Goal: Task Accomplishment & Management: Complete application form

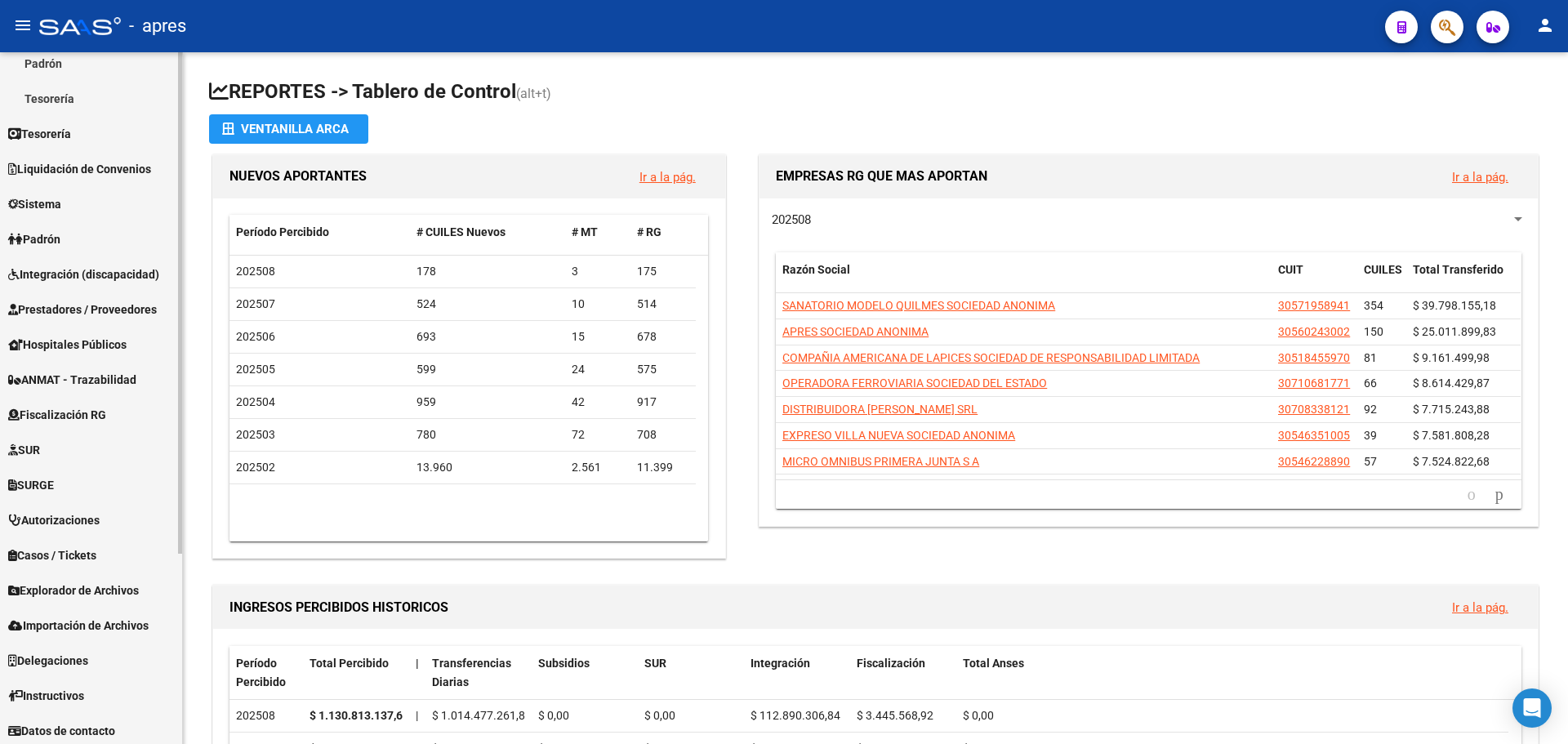
scroll to position [263, 0]
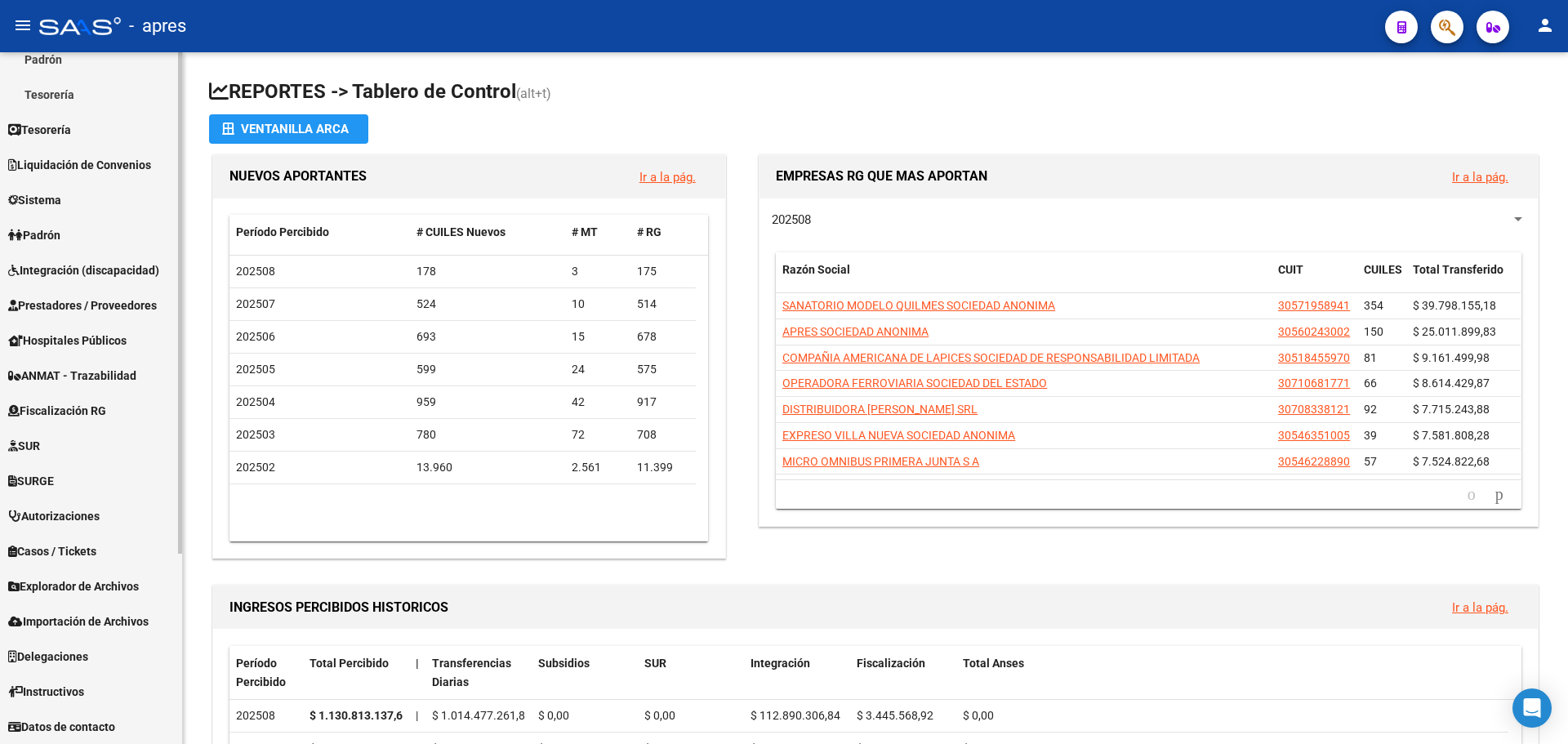
click at [60, 407] on span "Fiscalización RG" at bounding box center [57, 410] width 98 height 18
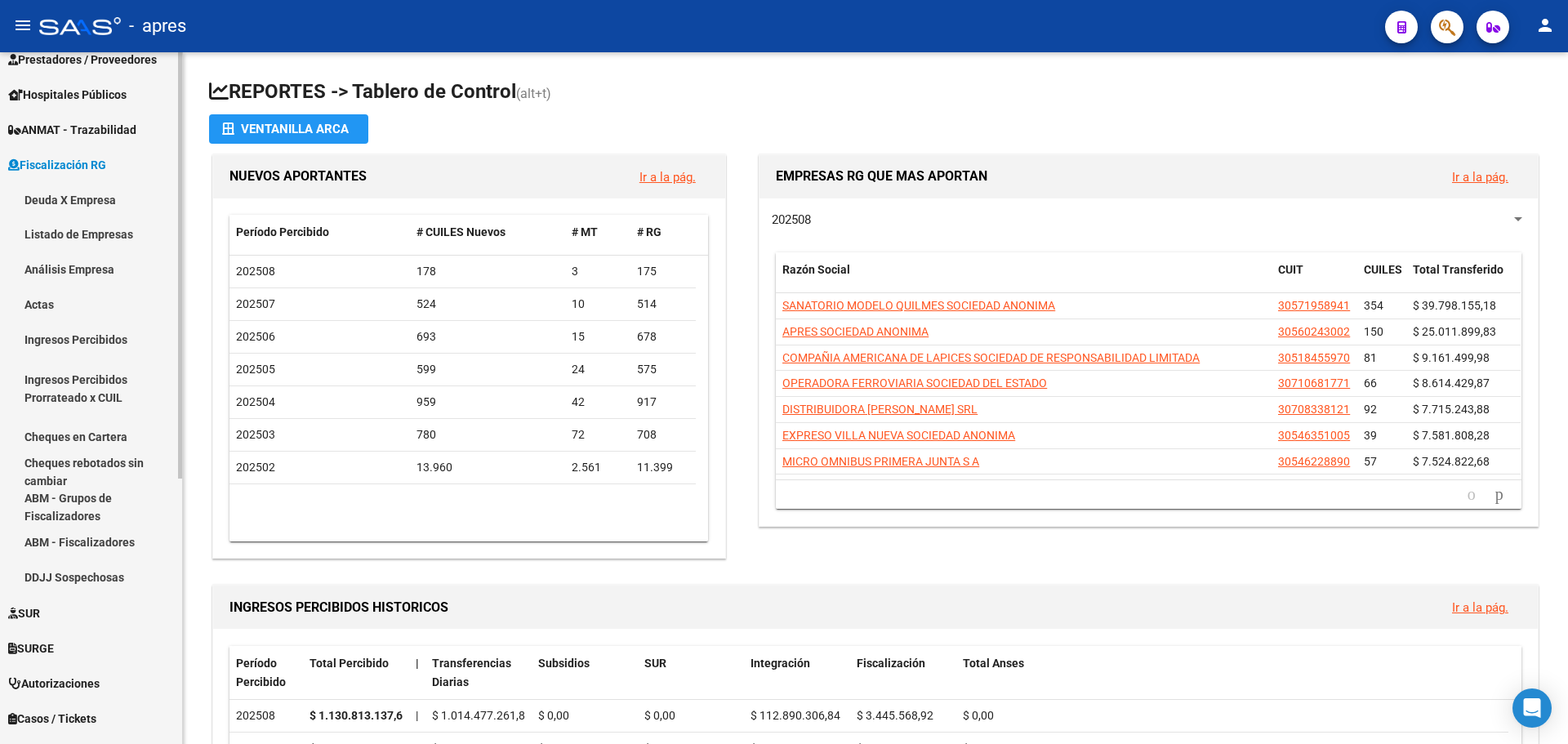
click at [49, 304] on link "Actas" at bounding box center [90, 305] width 182 height 35
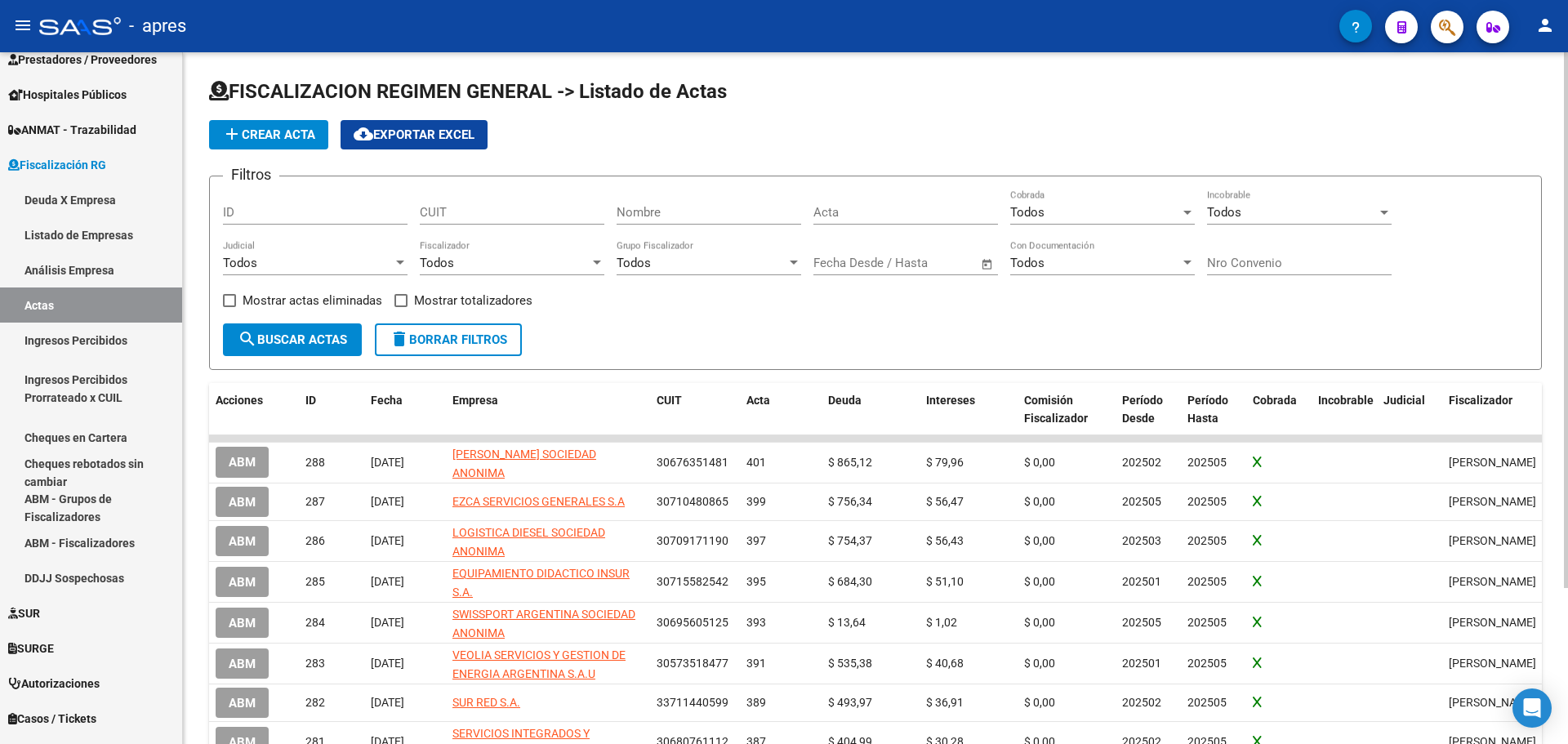
click at [308, 214] on input "ID" at bounding box center [316, 212] width 185 height 15
click at [434, 216] on input "CUIT" at bounding box center [512, 212] width 185 height 15
click at [683, 214] on input "Nombre" at bounding box center [709, 212] width 185 height 15
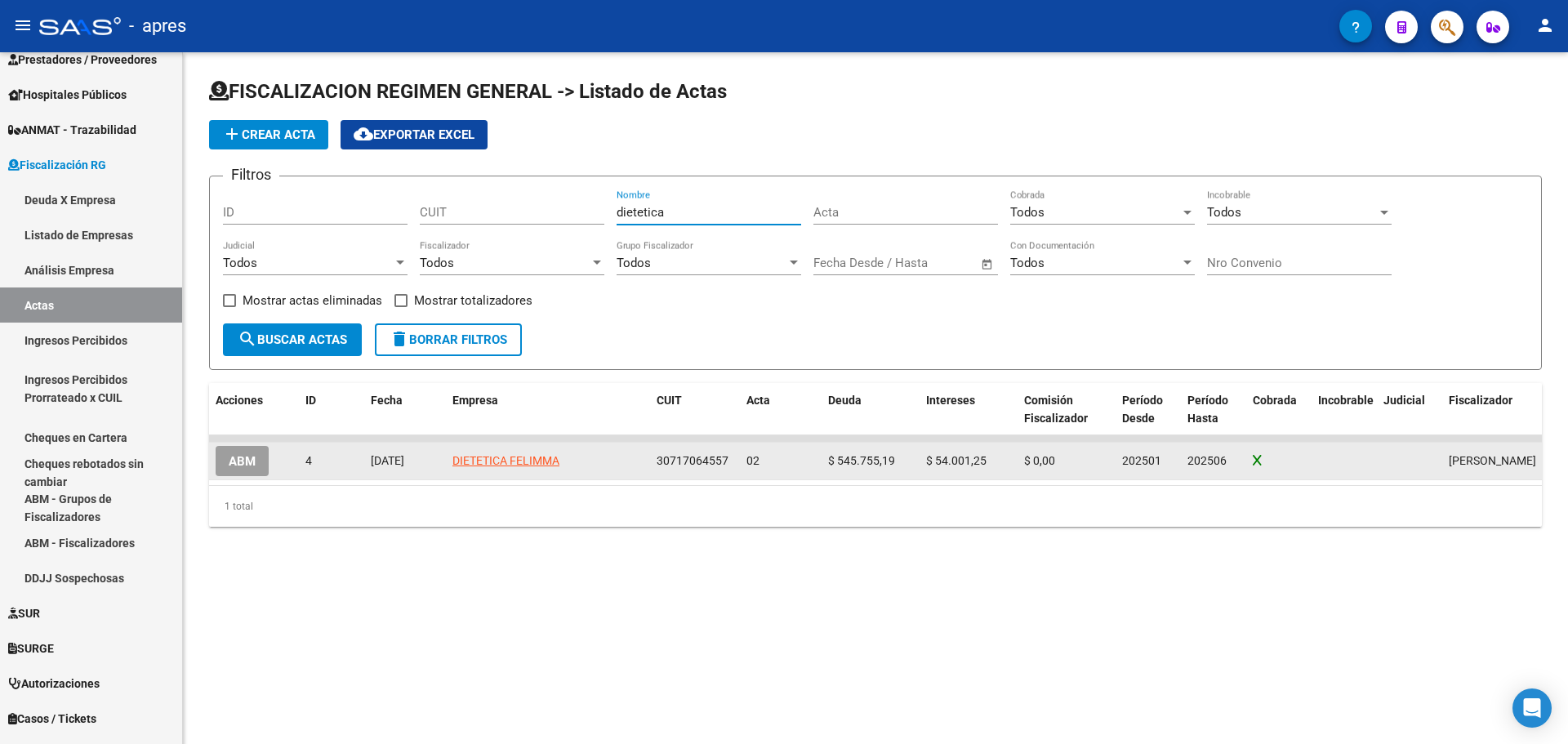
type input "dietetica"
click at [243, 458] on span "ABM" at bounding box center [242, 462] width 27 height 15
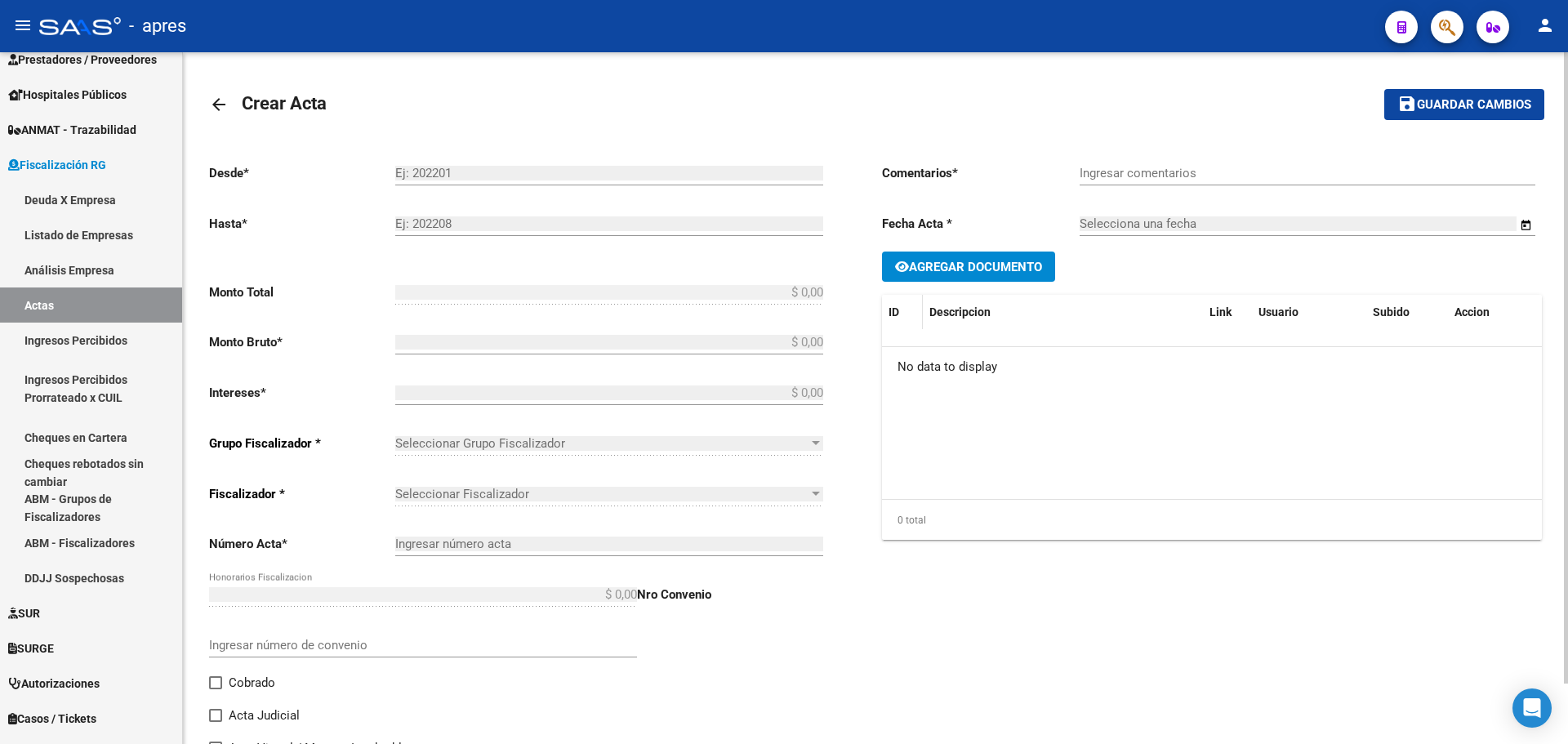
type input "202501"
type input "202506"
type input "$ 599.756,44"
type input "$ 545.755,19"
type input "$ 54.001,25"
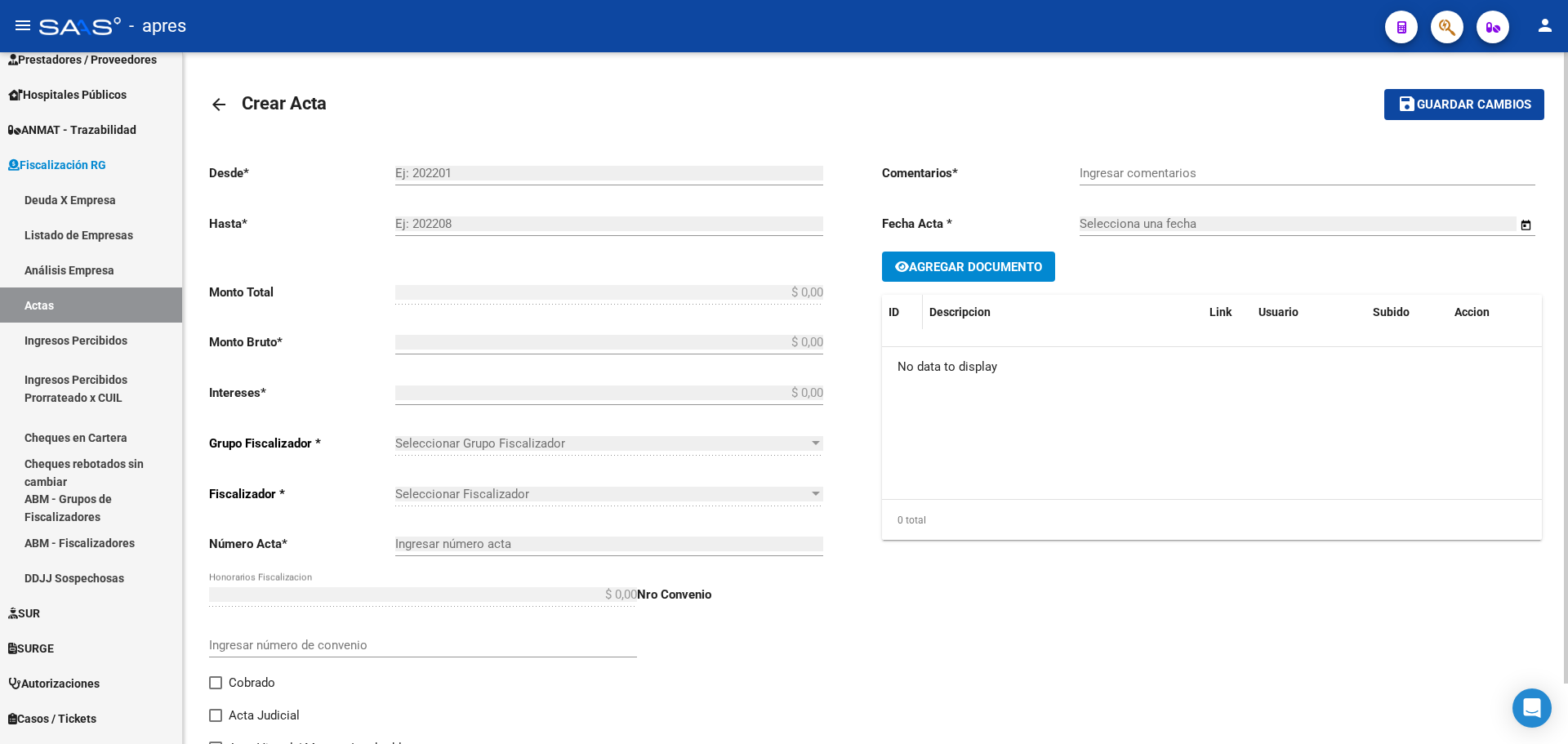
type input "02"
checkbox input "true"
type input "Deuda"
type input "[DATE]"
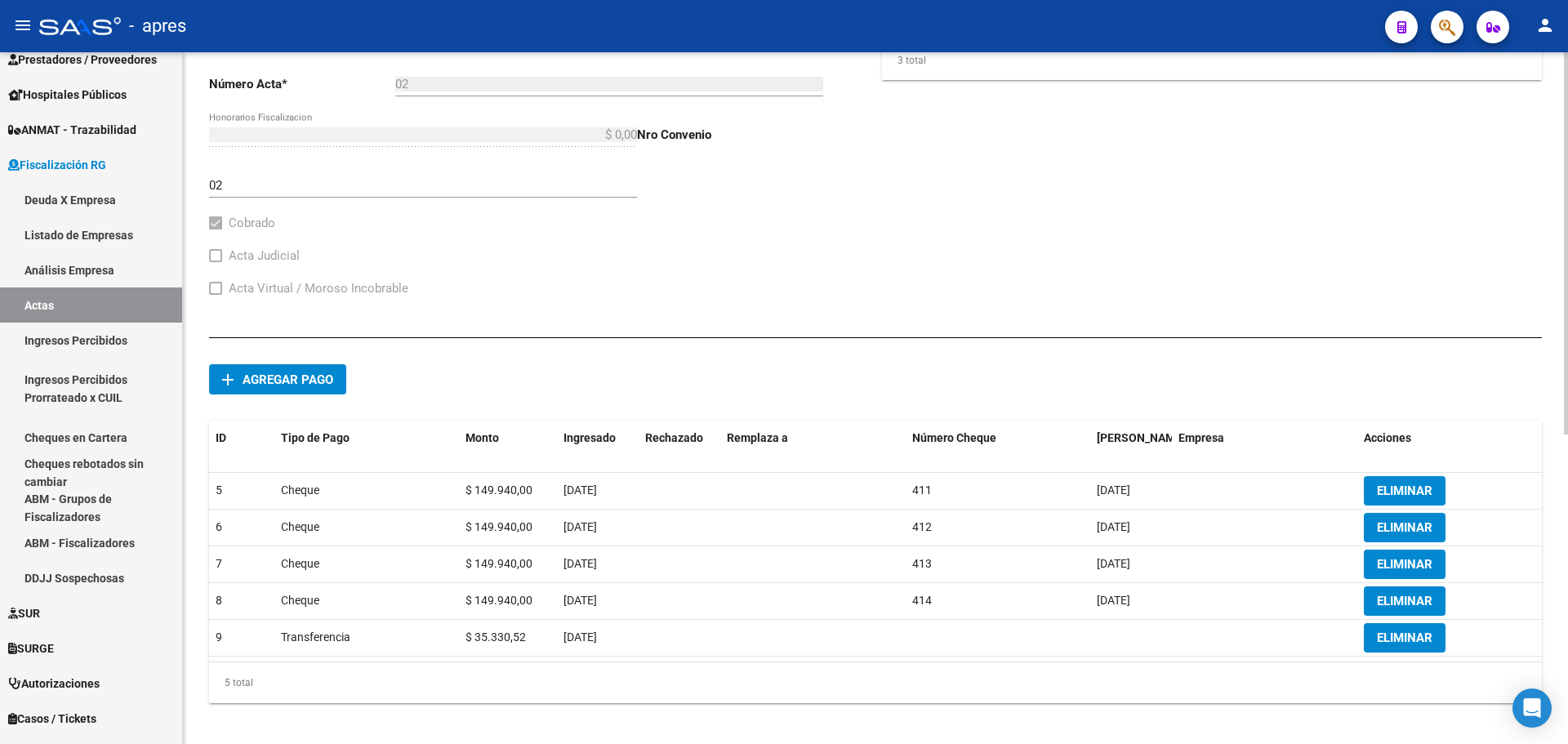
scroll to position [559, 0]
